Goal: Task Accomplishment & Management: Manage account settings

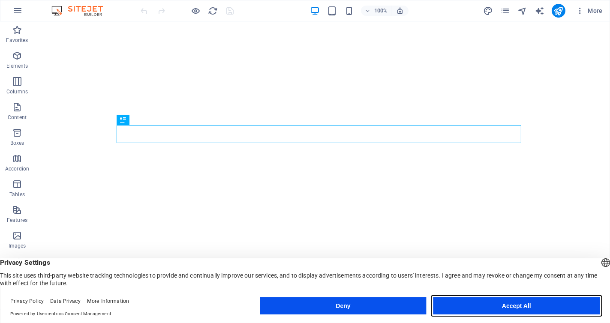
click at [501, 311] on button "Accept All" at bounding box center [516, 305] width 166 height 17
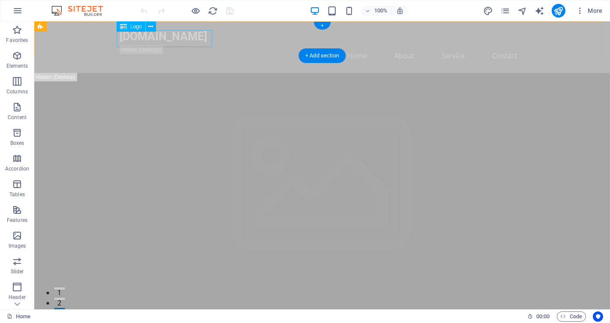
click at [165, 39] on div "[DOMAIN_NAME]" at bounding box center [322, 36] width 404 height 17
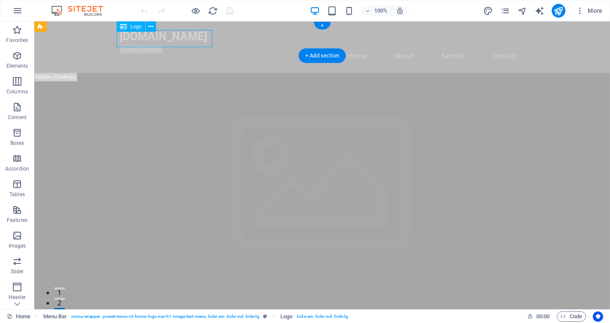
click at [193, 39] on div "[DOMAIN_NAME]" at bounding box center [322, 36] width 404 height 17
click at [189, 42] on div "[DOMAIN_NAME]" at bounding box center [322, 36] width 404 height 17
click at [125, 25] on icon at bounding box center [123, 26] width 7 height 10
click at [156, 38] on div "[DOMAIN_NAME]" at bounding box center [322, 36] width 404 height 17
click at [149, 25] on icon at bounding box center [150, 26] width 5 height 9
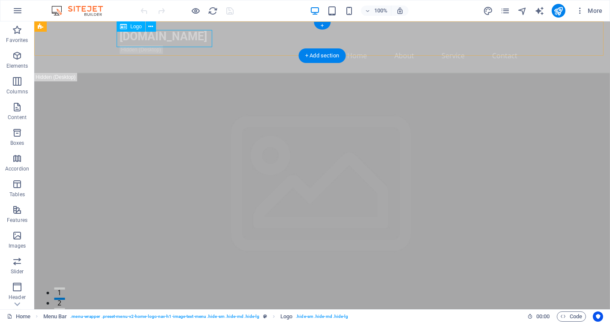
click at [129, 38] on div "[DOMAIN_NAME]" at bounding box center [322, 36] width 404 height 17
click at [189, 39] on div "[DOMAIN_NAME]" at bounding box center [322, 36] width 404 height 17
click at [125, 29] on icon at bounding box center [123, 26] width 7 height 10
click at [151, 26] on icon at bounding box center [150, 26] width 5 height 9
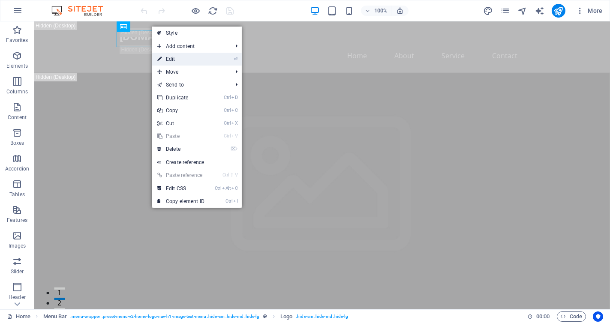
click at [183, 57] on link "⏎ Edit" at bounding box center [180, 59] width 57 height 13
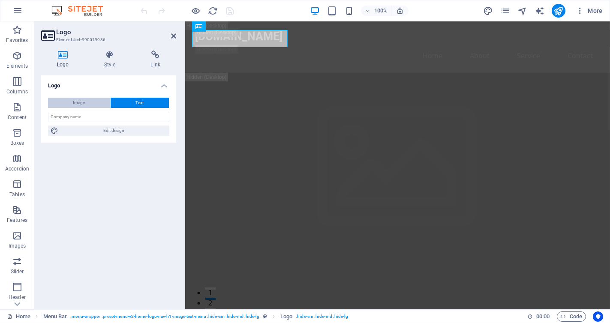
click at [72, 101] on button "Image" at bounding box center [79, 103] width 62 height 10
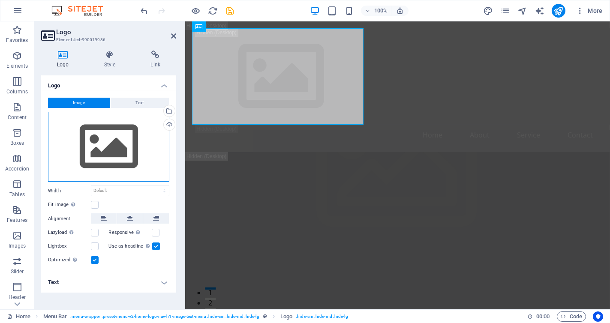
click at [105, 157] on div "Drag files here, click to choose files or select files from Files or our free s…" at bounding box center [108, 147] width 121 height 70
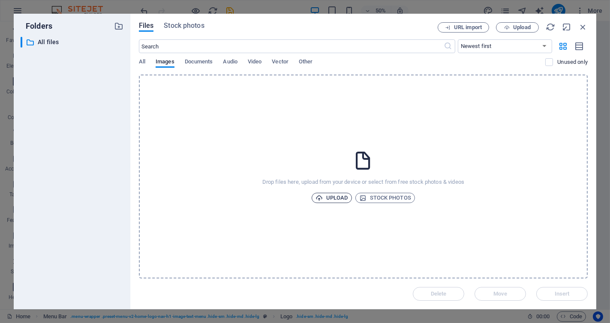
click at [335, 198] on span "Upload" at bounding box center [331, 198] width 33 height 10
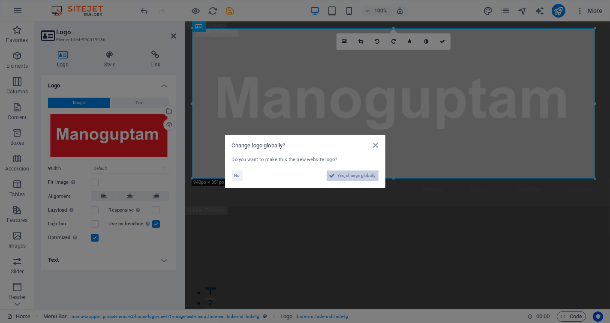
click at [350, 175] on span "Yes, change globally" at bounding box center [357, 176] width 38 height 10
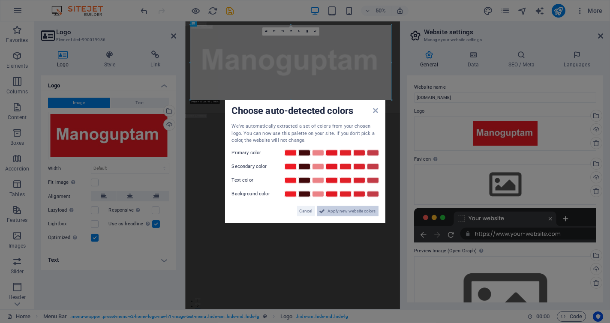
drag, startPoint x: 342, startPoint y: 211, endPoint x: 332, endPoint y: 211, distance: 10.3
click at [332, 211] on span "Apply new website colors" at bounding box center [352, 211] width 48 height 10
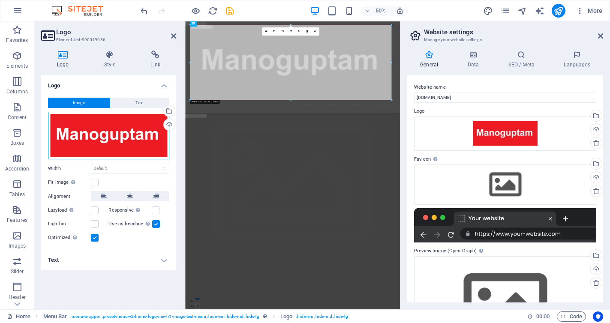
click at [115, 138] on div "Drag files here, click to choose files or select files from Files or our free s…" at bounding box center [108, 136] width 121 height 48
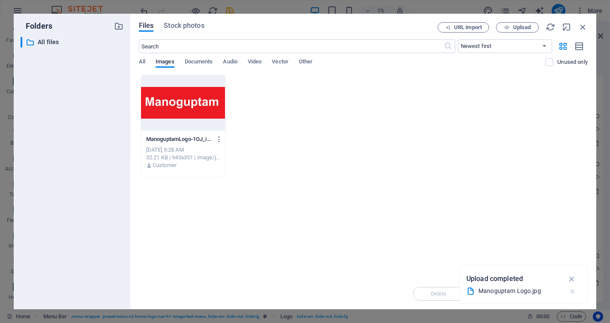
click at [572, 291] on icon "button" at bounding box center [572, 291] width 9 height 9
click at [312, 200] on div "Drop files here to upload them instantly ManoguptamLogo-1OJ_idAy4VnPvmidgJuF2A.…" at bounding box center [363, 177] width 449 height 204
click at [584, 22] on icon "button" at bounding box center [582, 26] width 9 height 9
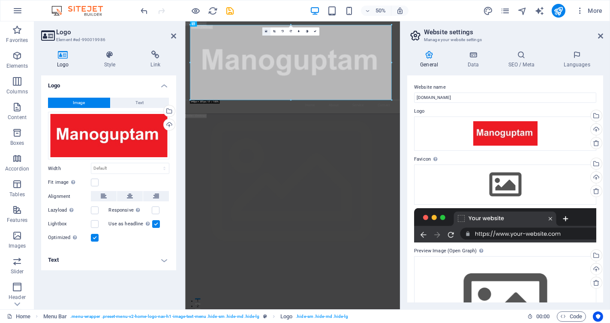
click at [265, 31] on icon at bounding box center [266, 31] width 3 height 3
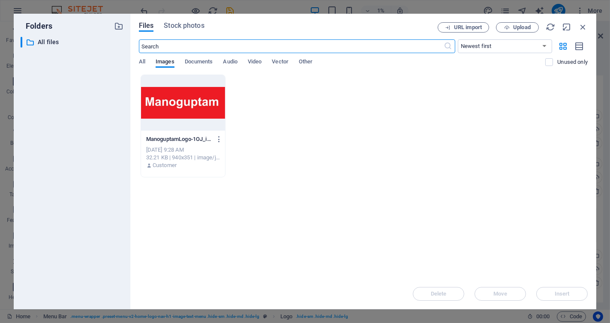
click at [180, 117] on div at bounding box center [183, 103] width 84 height 56
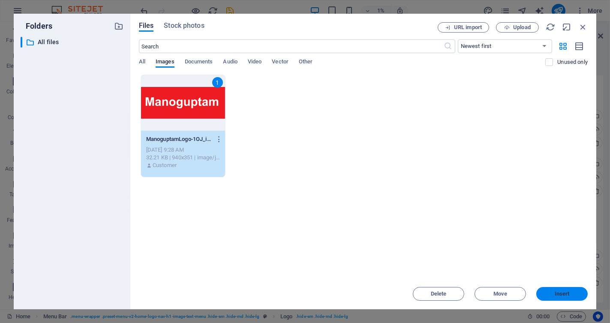
click at [554, 292] on span "Insert" at bounding box center [561, 293] width 15 height 5
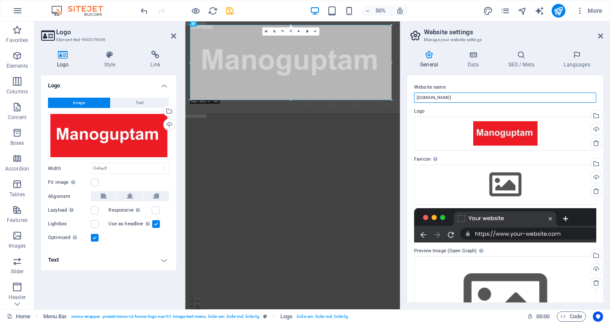
click at [501, 99] on input "[DOMAIN_NAME]" at bounding box center [505, 98] width 182 height 10
type input "Manoguptam Skill Enhancer"
drag, startPoint x: 603, startPoint y: 175, endPoint x: 601, endPoint y: 205, distance: 30.5
click at [601, 205] on div "General Data SEO / Meta Languages Website name Manoguptam Skill Enhancer Logo D…" at bounding box center [505, 177] width 210 height 266
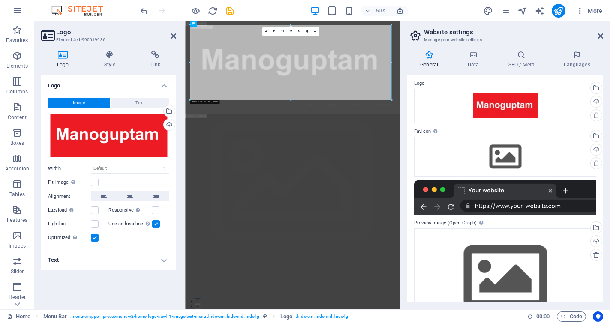
scroll to position [34, 0]
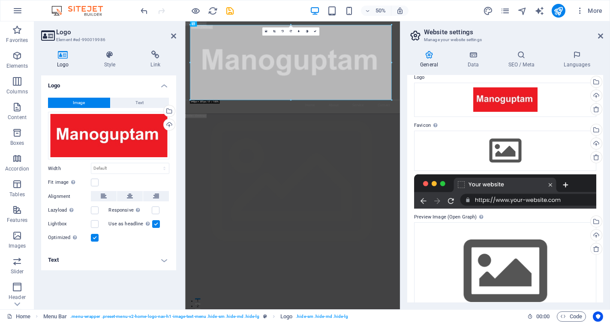
click at [522, 198] on div at bounding box center [505, 191] width 182 height 34
